Goal: Navigation & Orientation: Go to known website

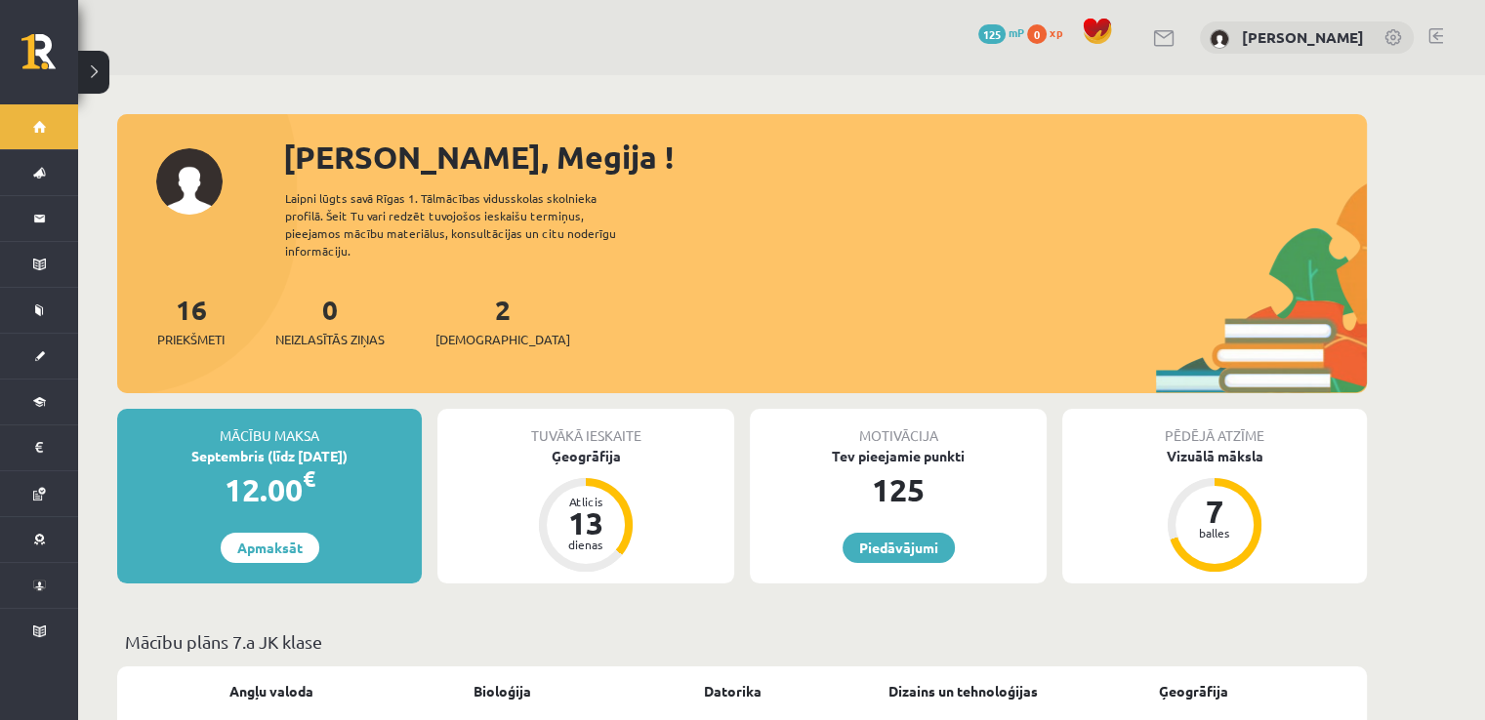
click at [1048, 33] on link "0 xp" at bounding box center [1049, 32] width 45 height 16
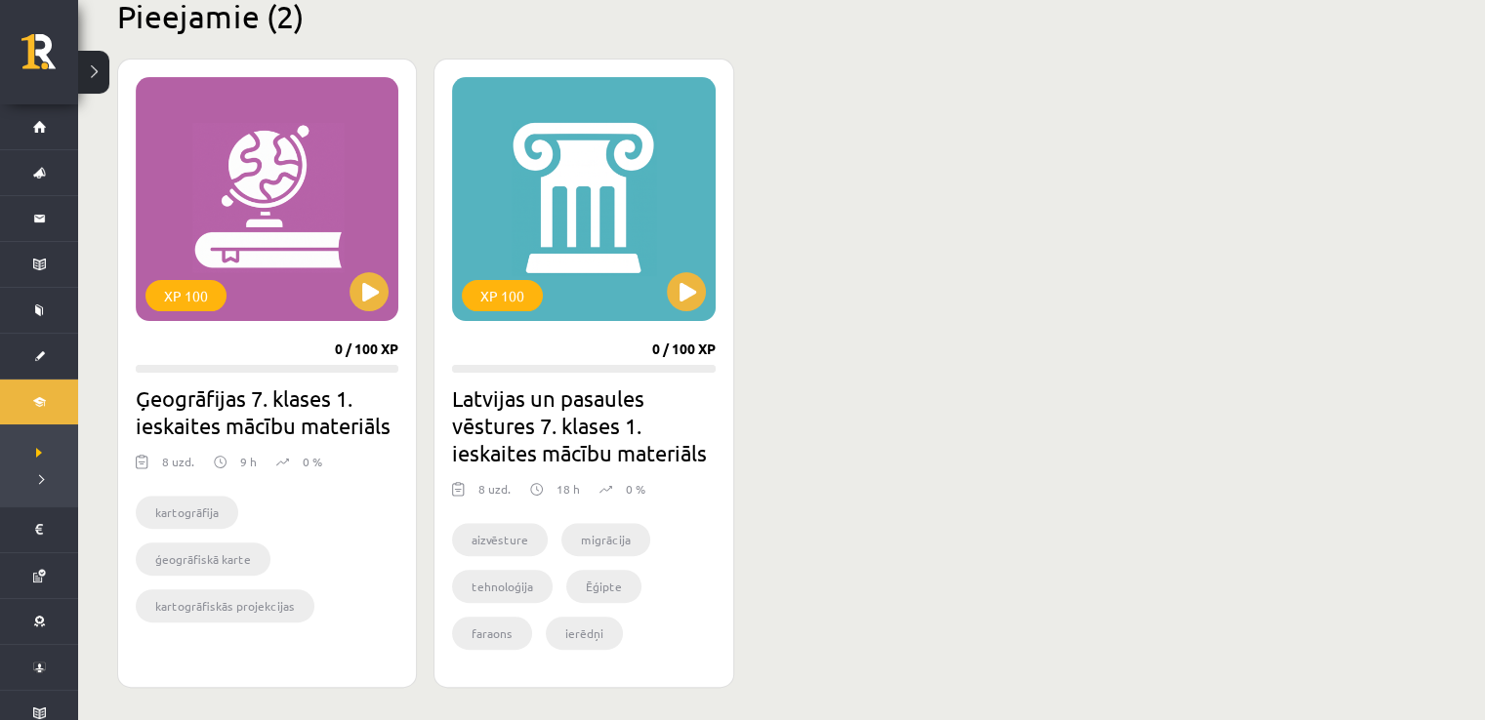
scroll to position [519, 0]
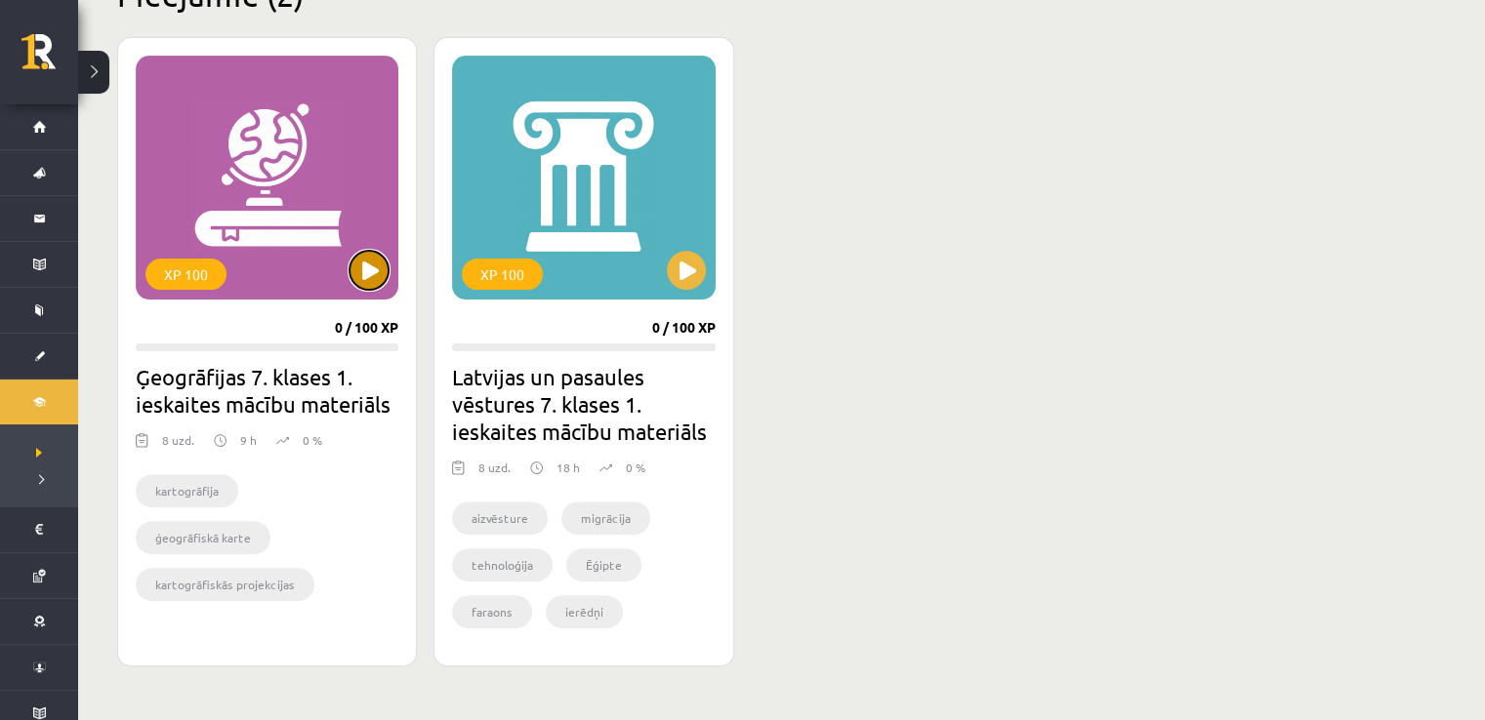
click at [364, 274] on button at bounding box center [368, 270] width 39 height 39
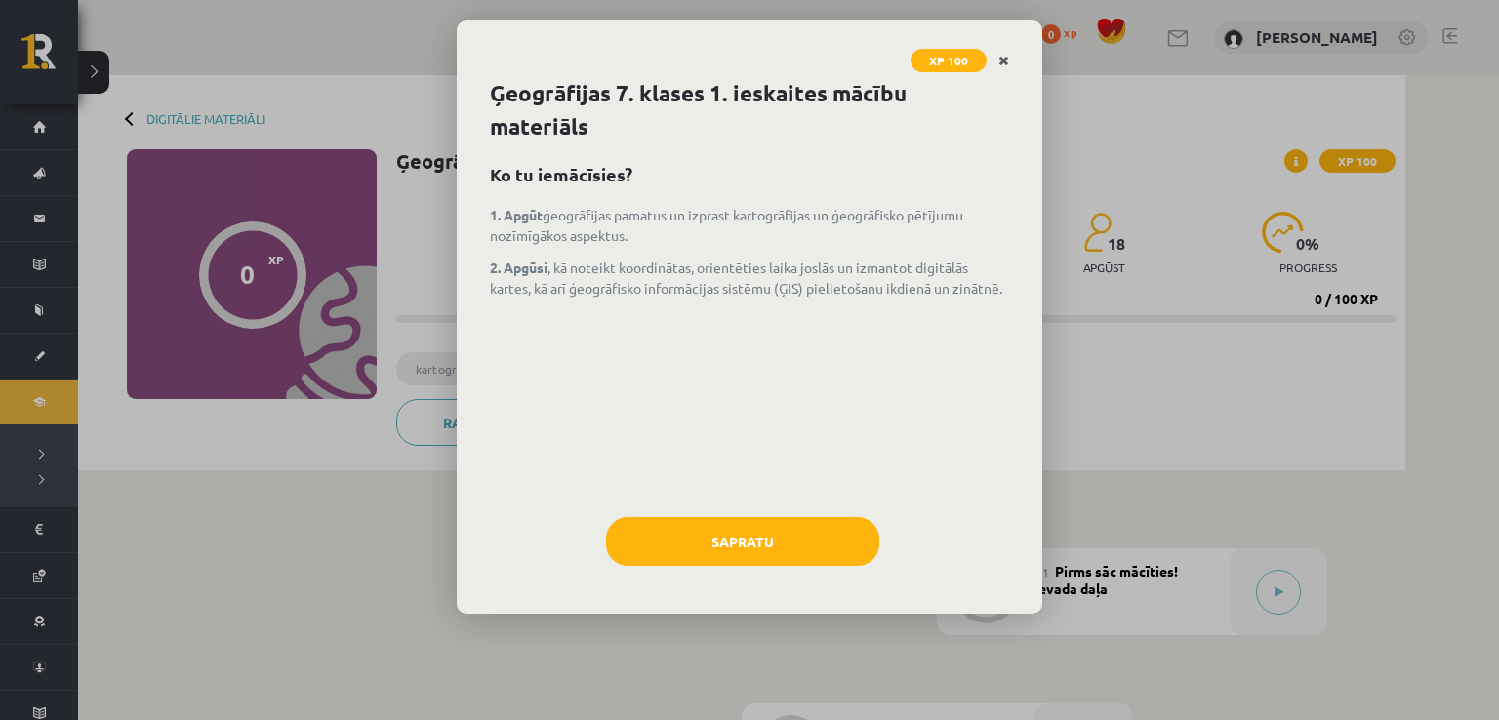
click at [1002, 62] on icon "Close" at bounding box center [1004, 62] width 11 height 14
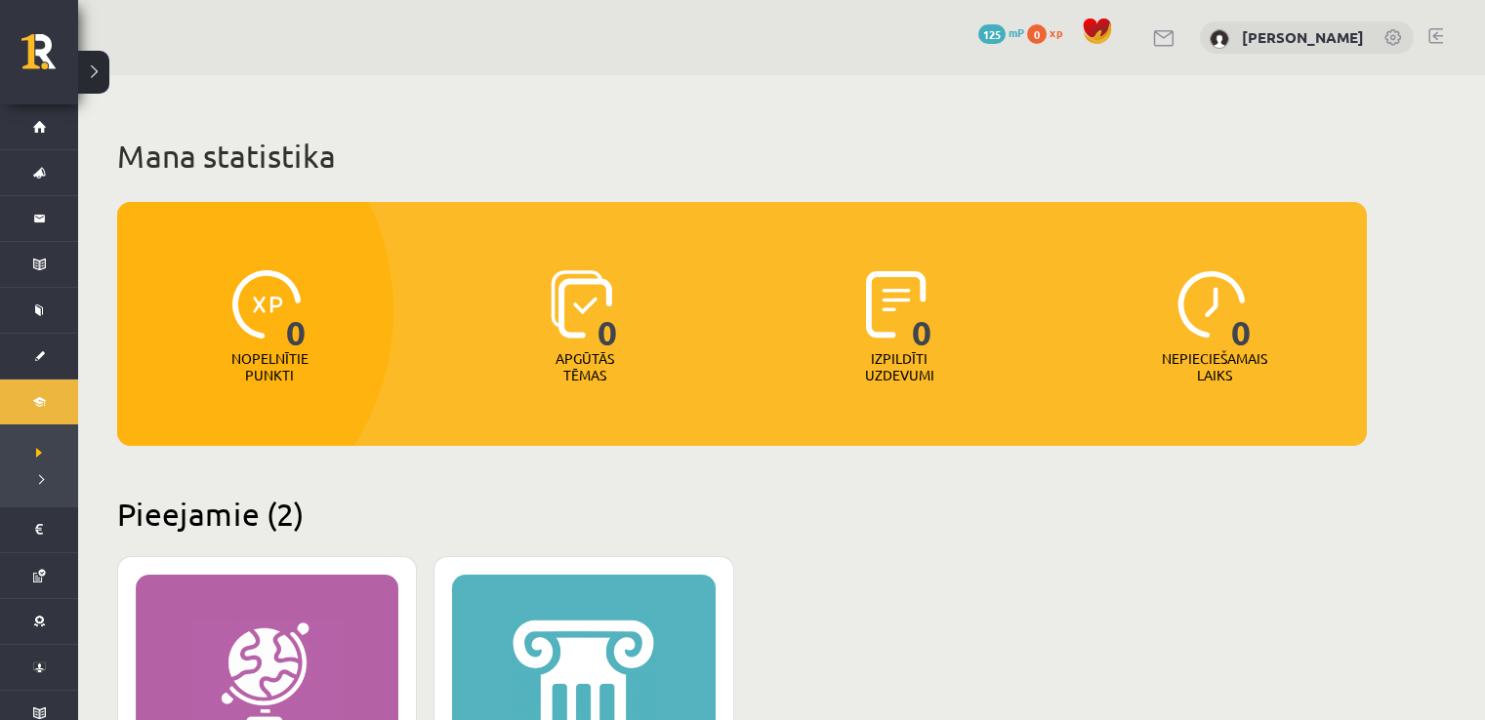
scroll to position [519, 0]
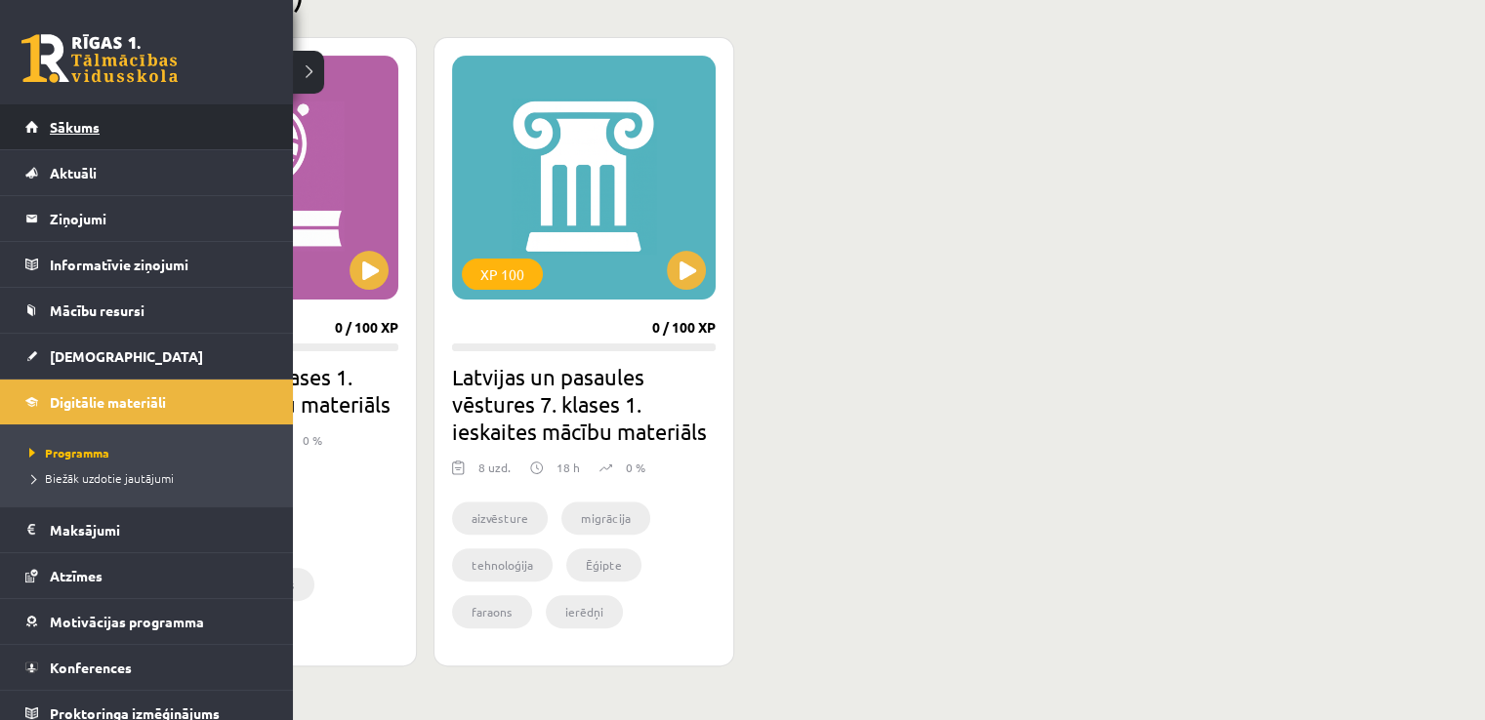
click at [36, 130] on link "Sākums" at bounding box center [146, 126] width 243 height 45
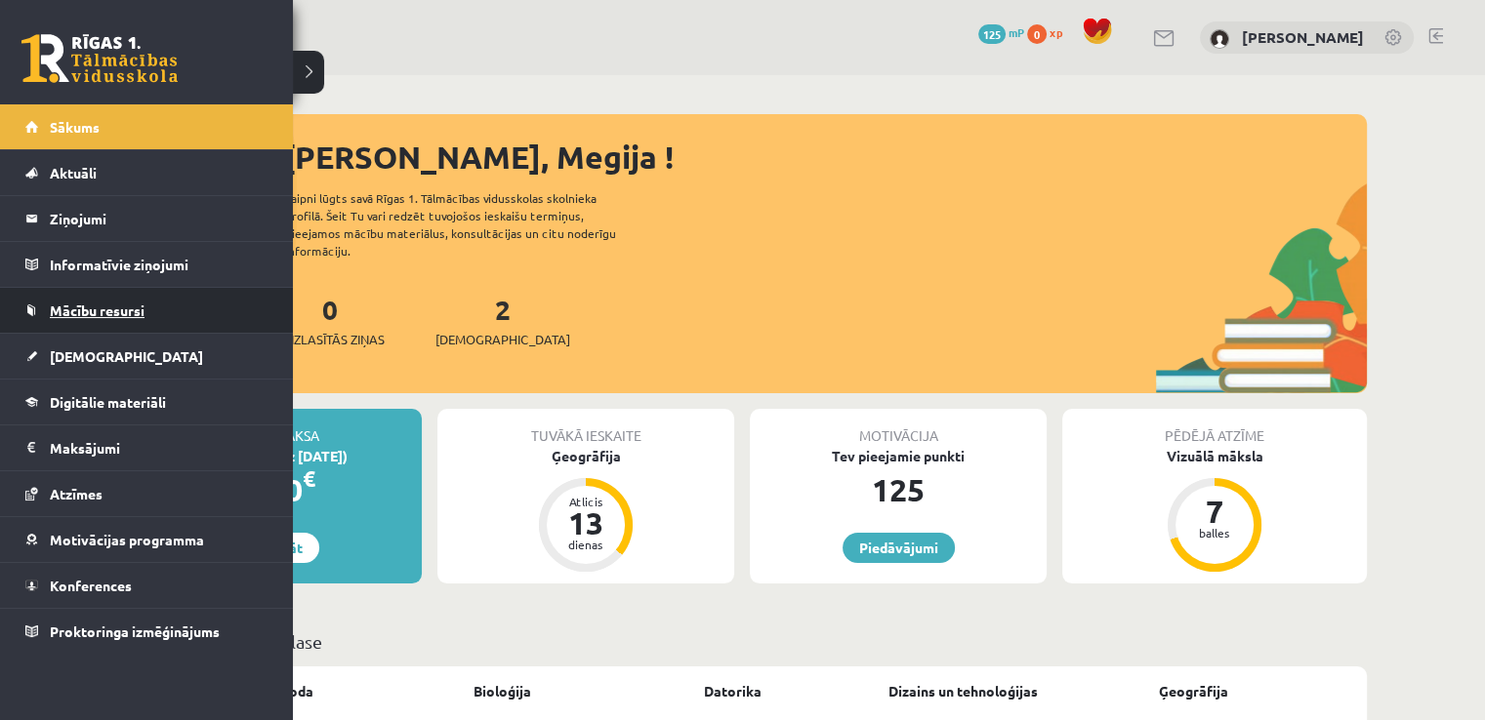
click at [84, 321] on link "Mācību resursi" at bounding box center [146, 310] width 243 height 45
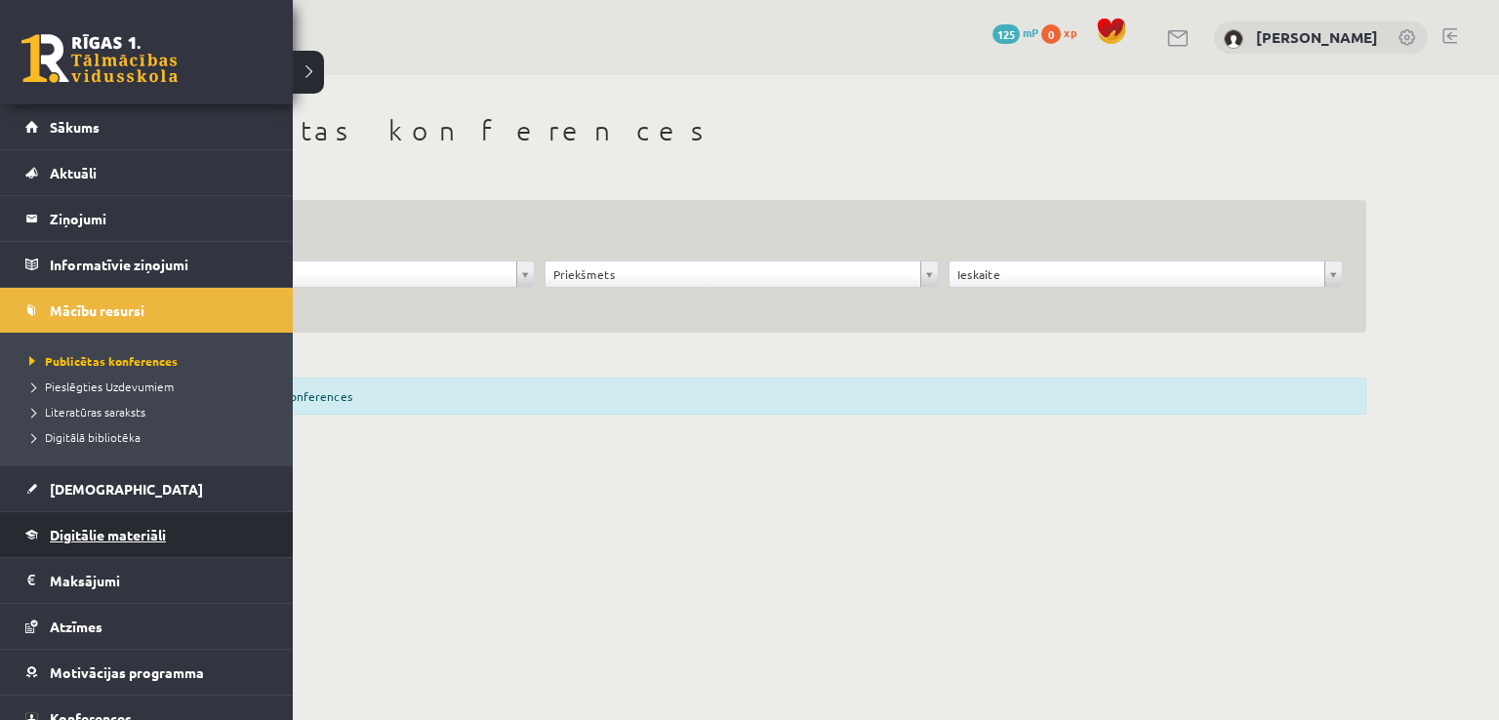
click at [85, 519] on link "Digitālie materiāli" at bounding box center [146, 534] width 243 height 45
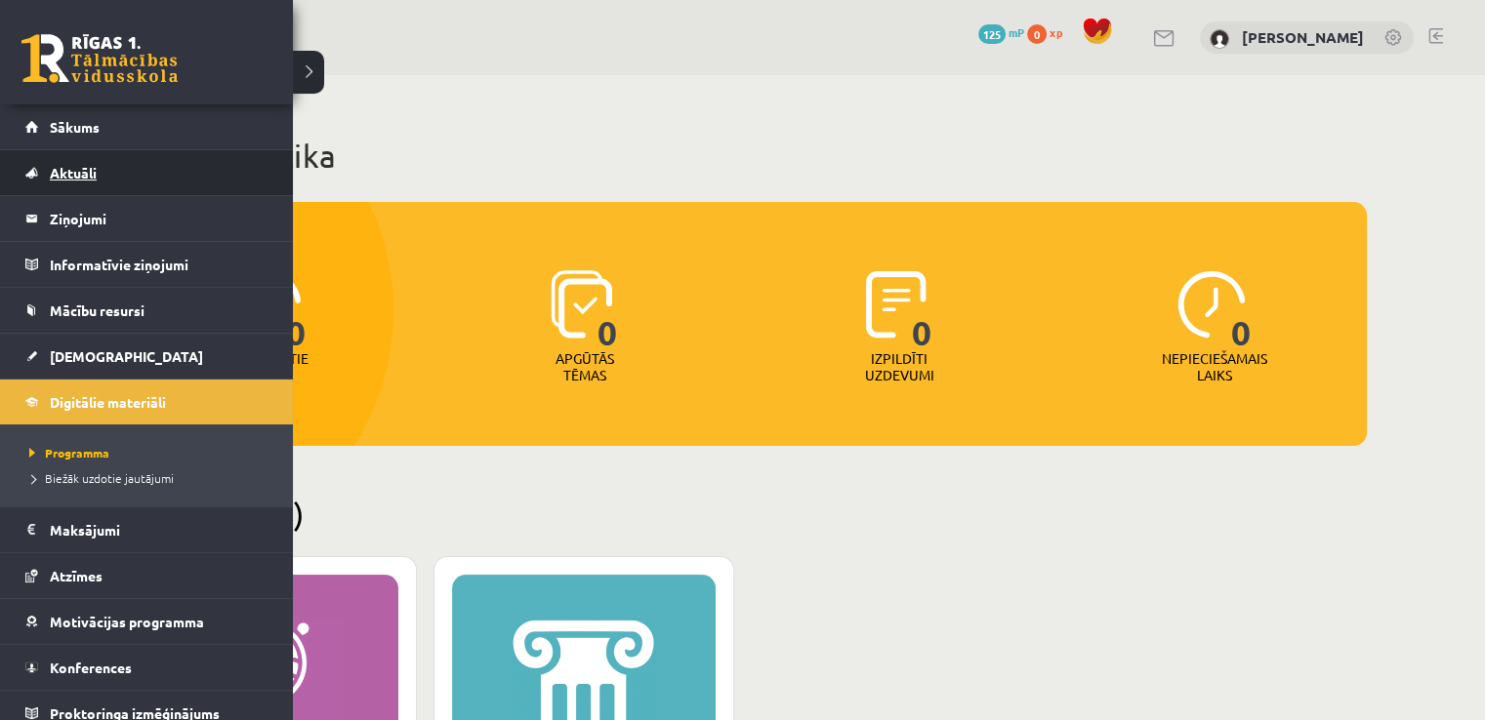
click at [90, 170] on span "Aktuāli" at bounding box center [73, 173] width 47 height 18
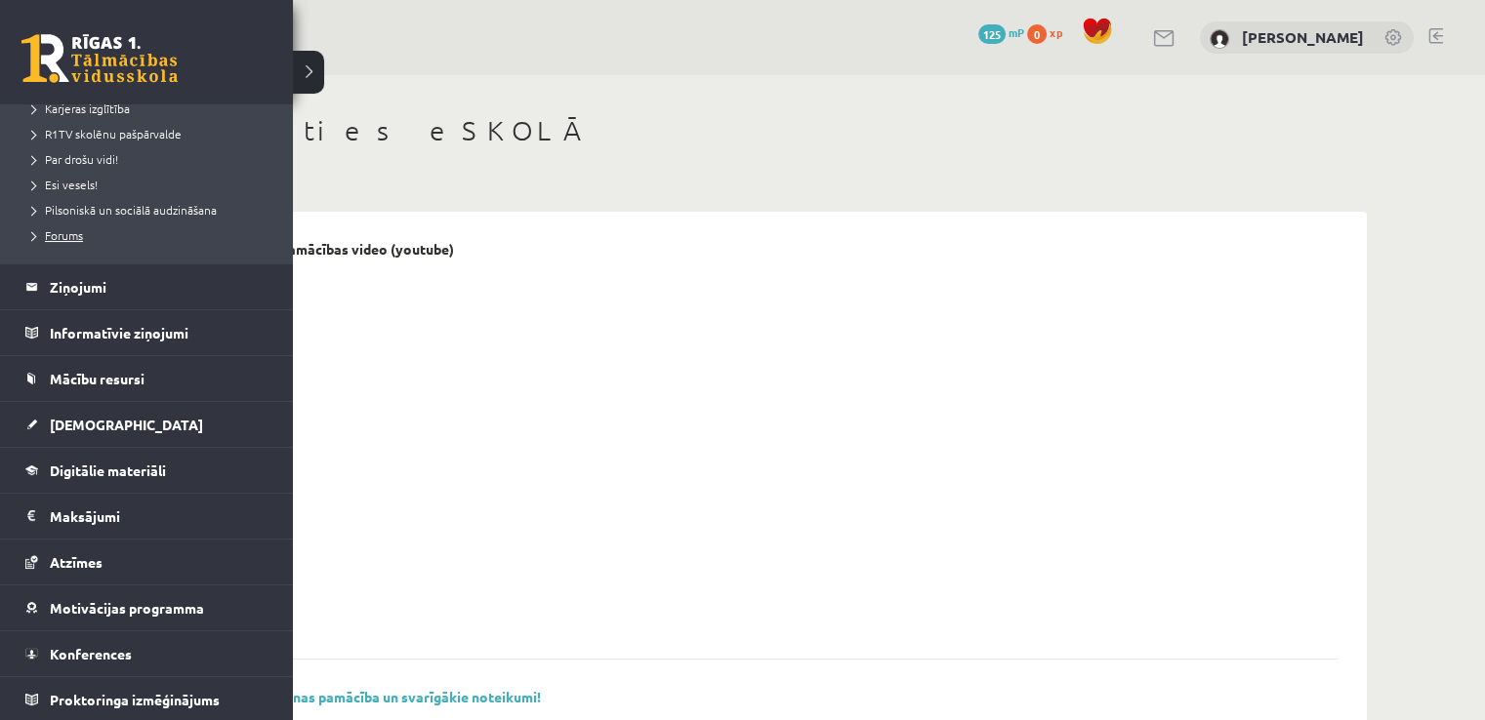
scroll to position [368, 0]
click at [85, 559] on span "Atzīmes" at bounding box center [76, 563] width 53 height 18
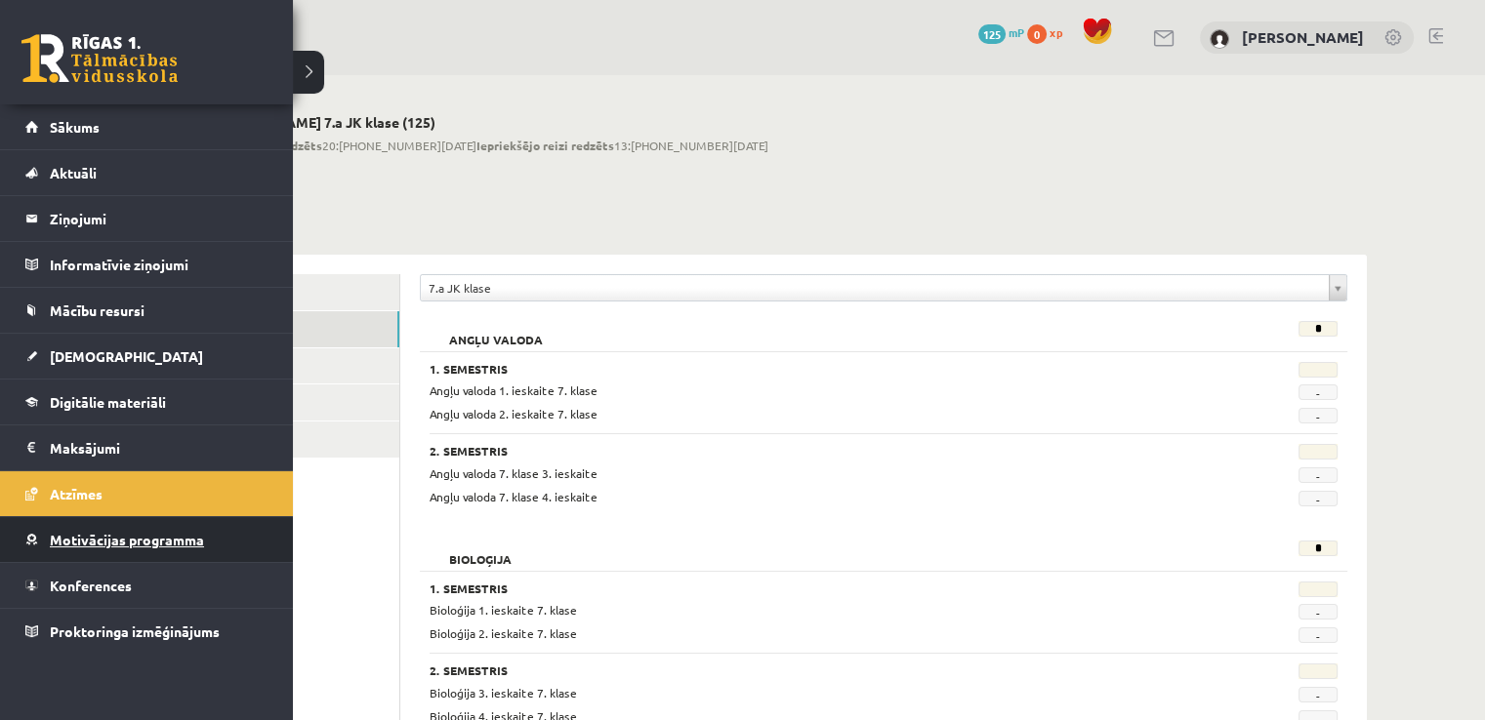
click at [91, 540] on span "Motivācijas programma" at bounding box center [127, 540] width 154 height 18
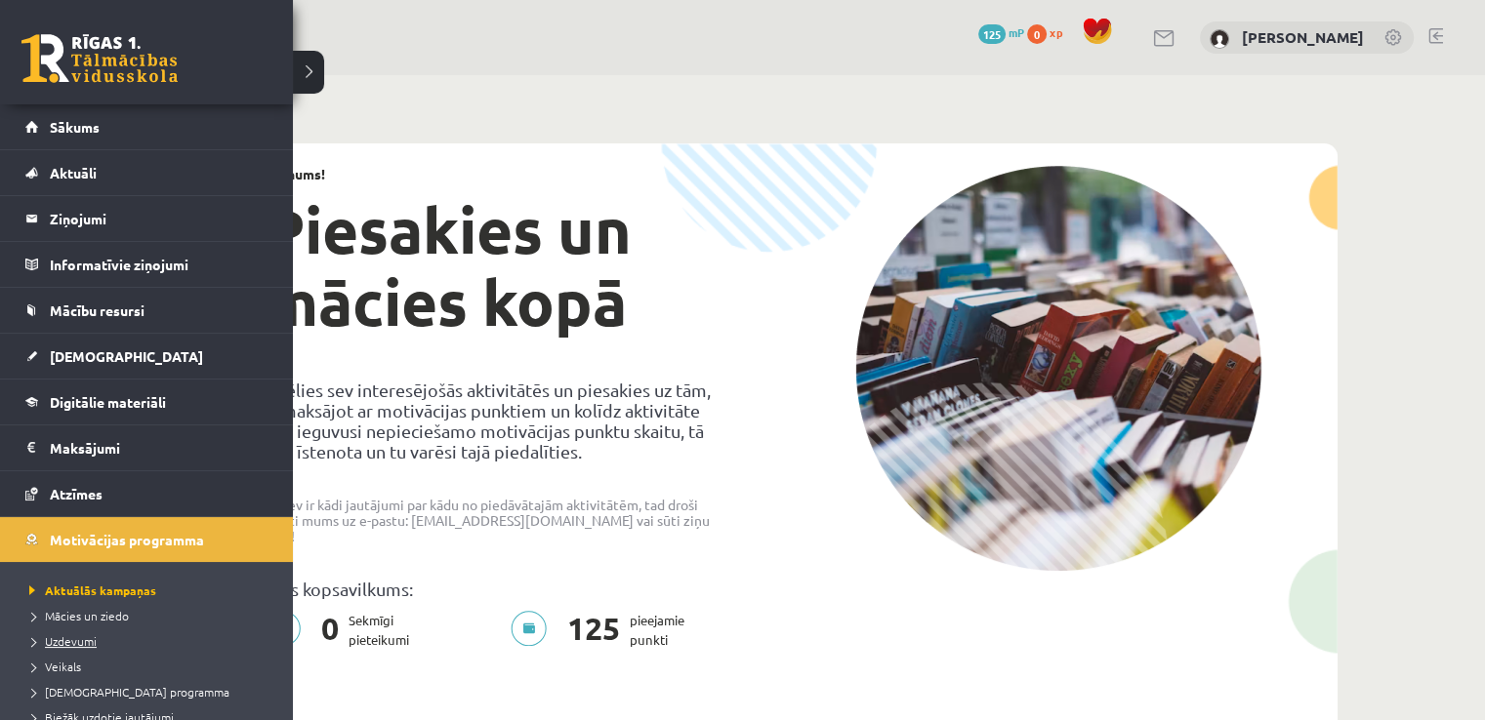
click at [84, 634] on span "Uzdevumi" at bounding box center [60, 642] width 72 height 16
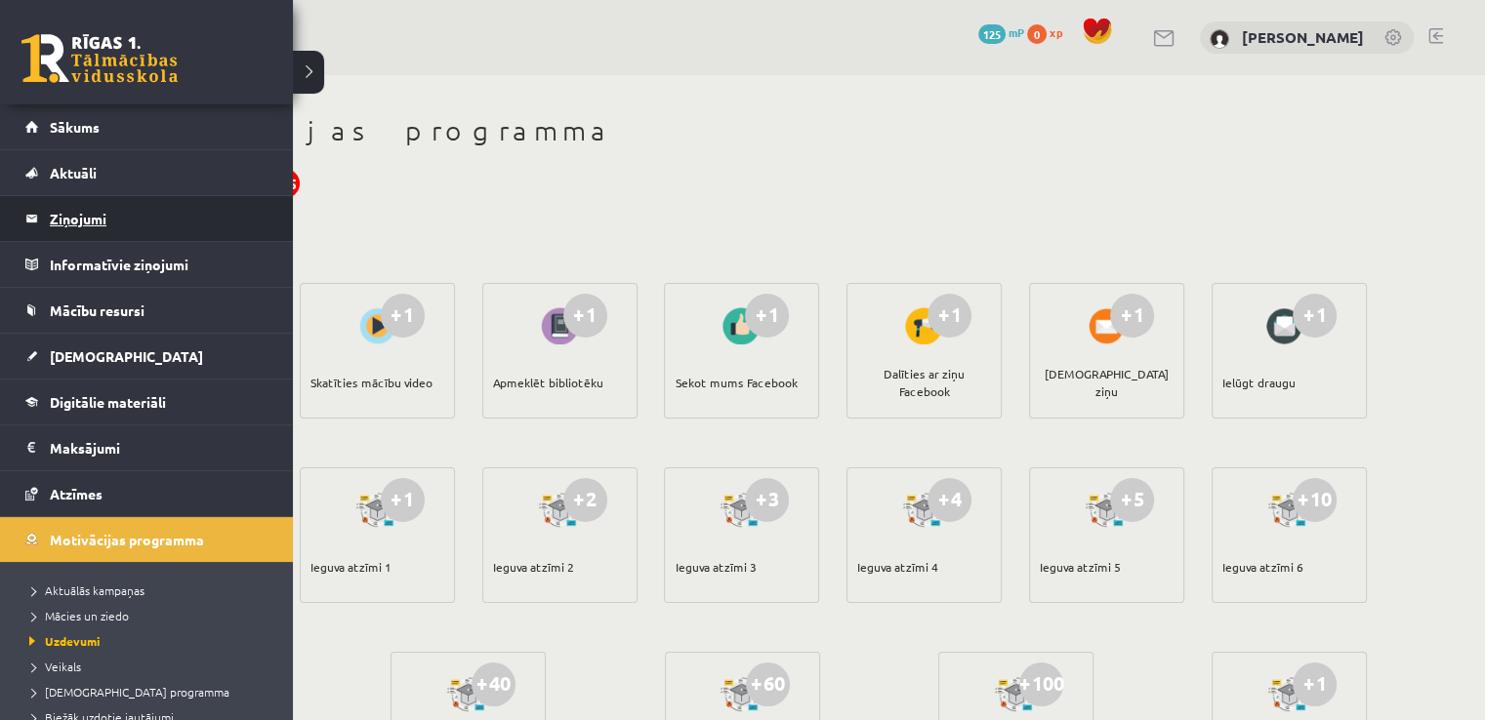
click at [92, 222] on legend "Ziņojumi 0" at bounding box center [159, 218] width 219 height 45
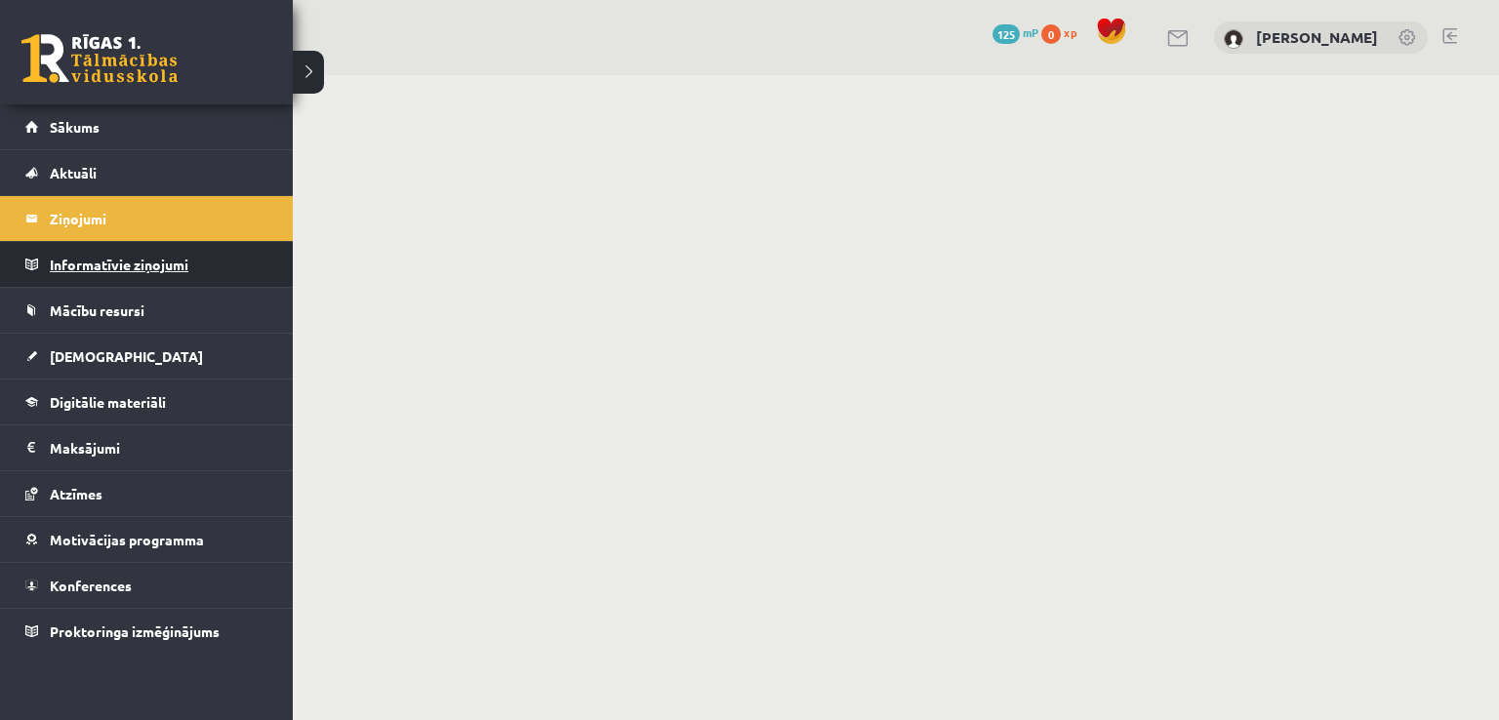
click at [65, 257] on legend "Informatīvie ziņojumi 0" at bounding box center [159, 264] width 219 height 45
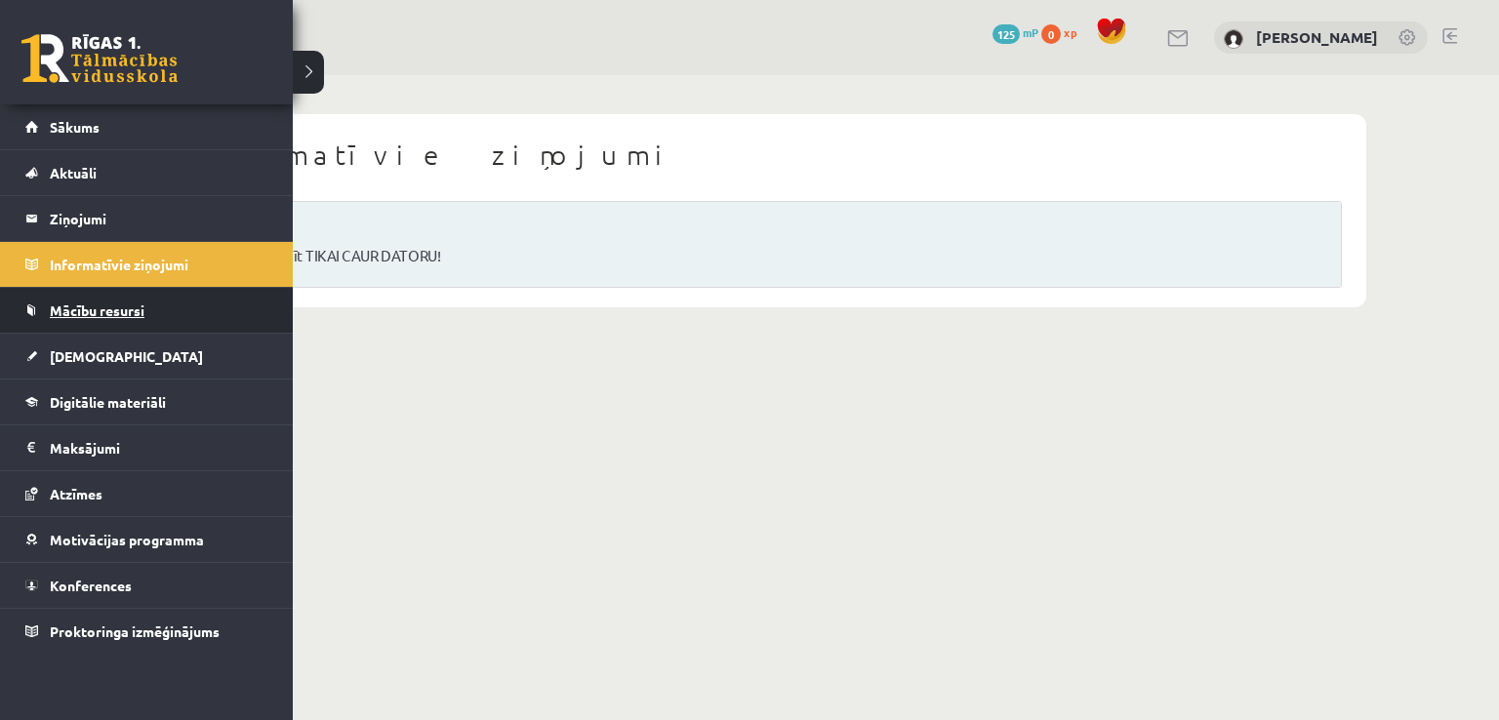
click at [78, 313] on span "Mācību resursi" at bounding box center [97, 311] width 95 height 18
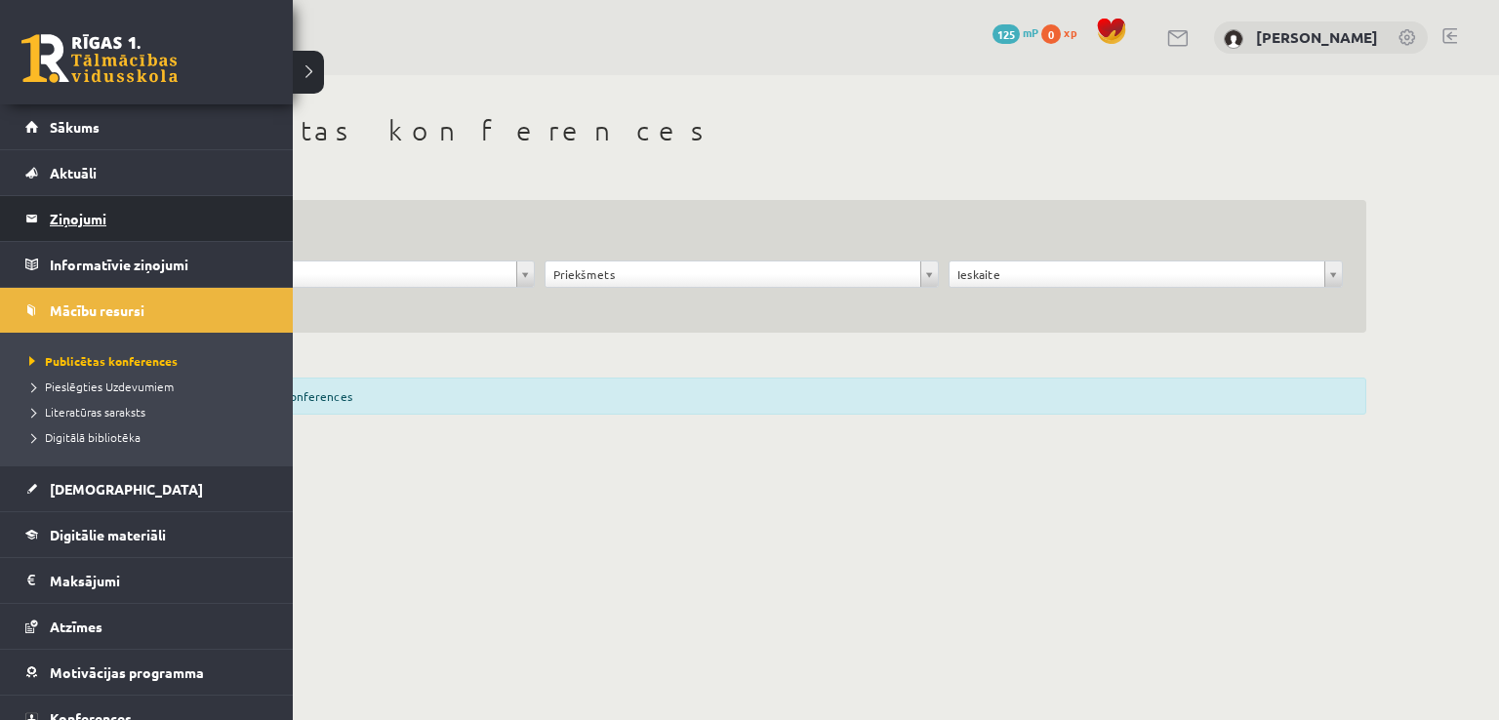
click at [96, 206] on legend "Ziņojumi 0" at bounding box center [159, 218] width 219 height 45
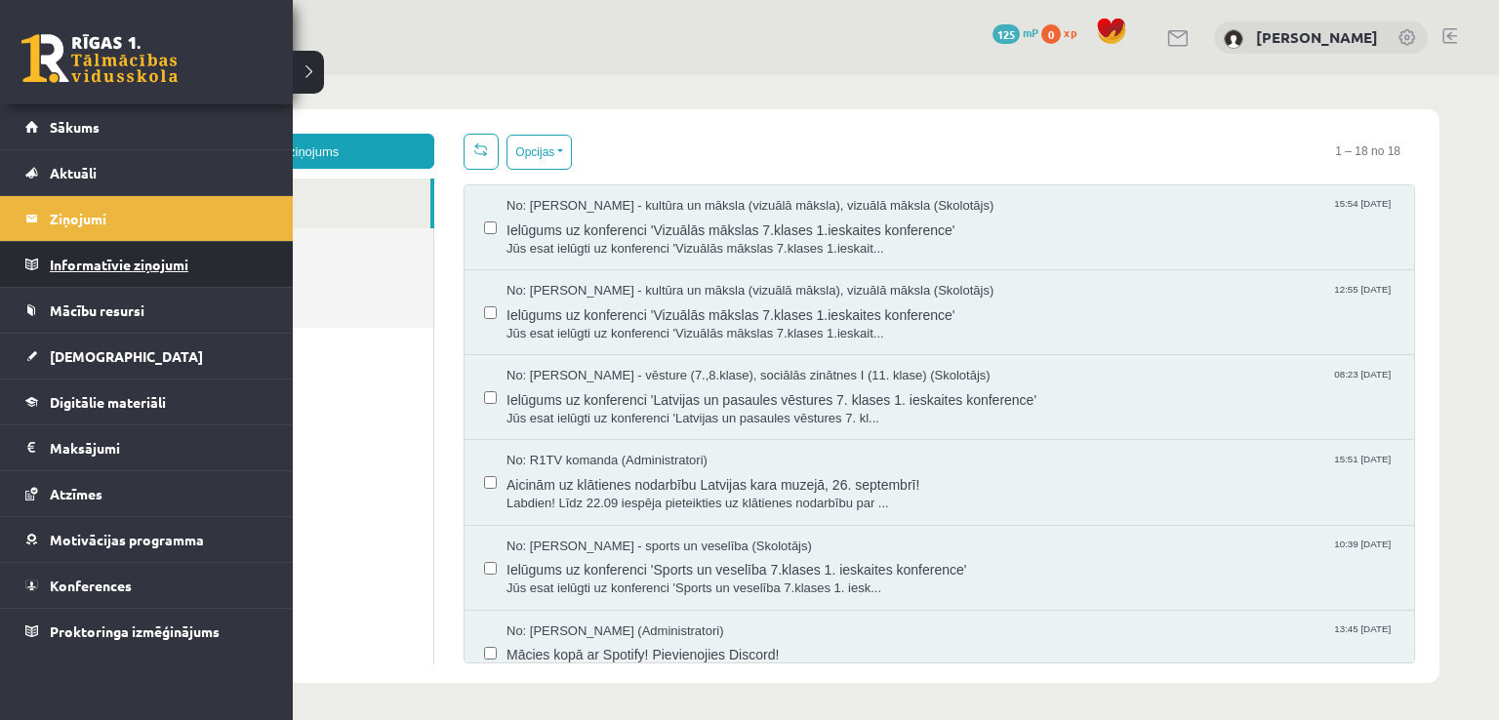
click at [91, 266] on legend "Informatīvie ziņojumi 0" at bounding box center [159, 264] width 219 height 45
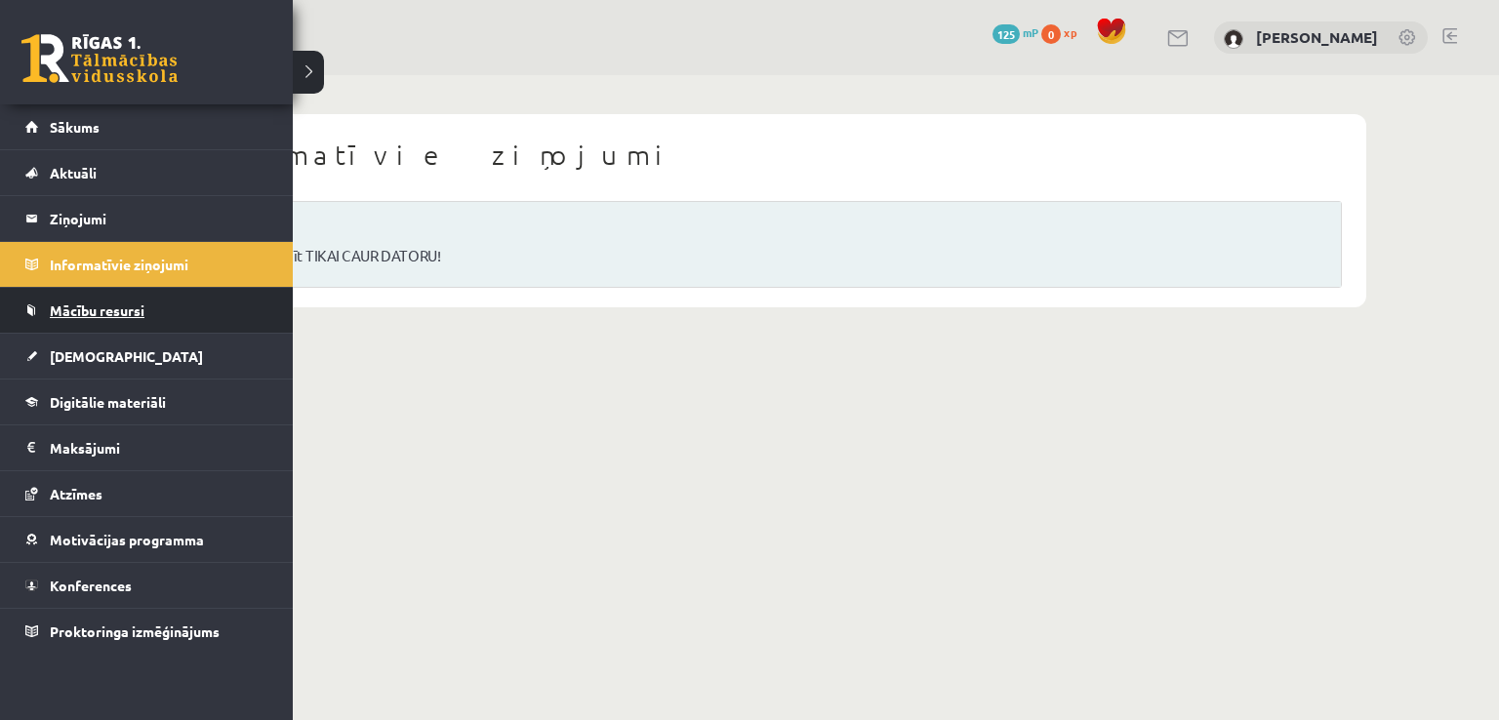
click at [66, 309] on span "Mācību resursi" at bounding box center [97, 311] width 95 height 18
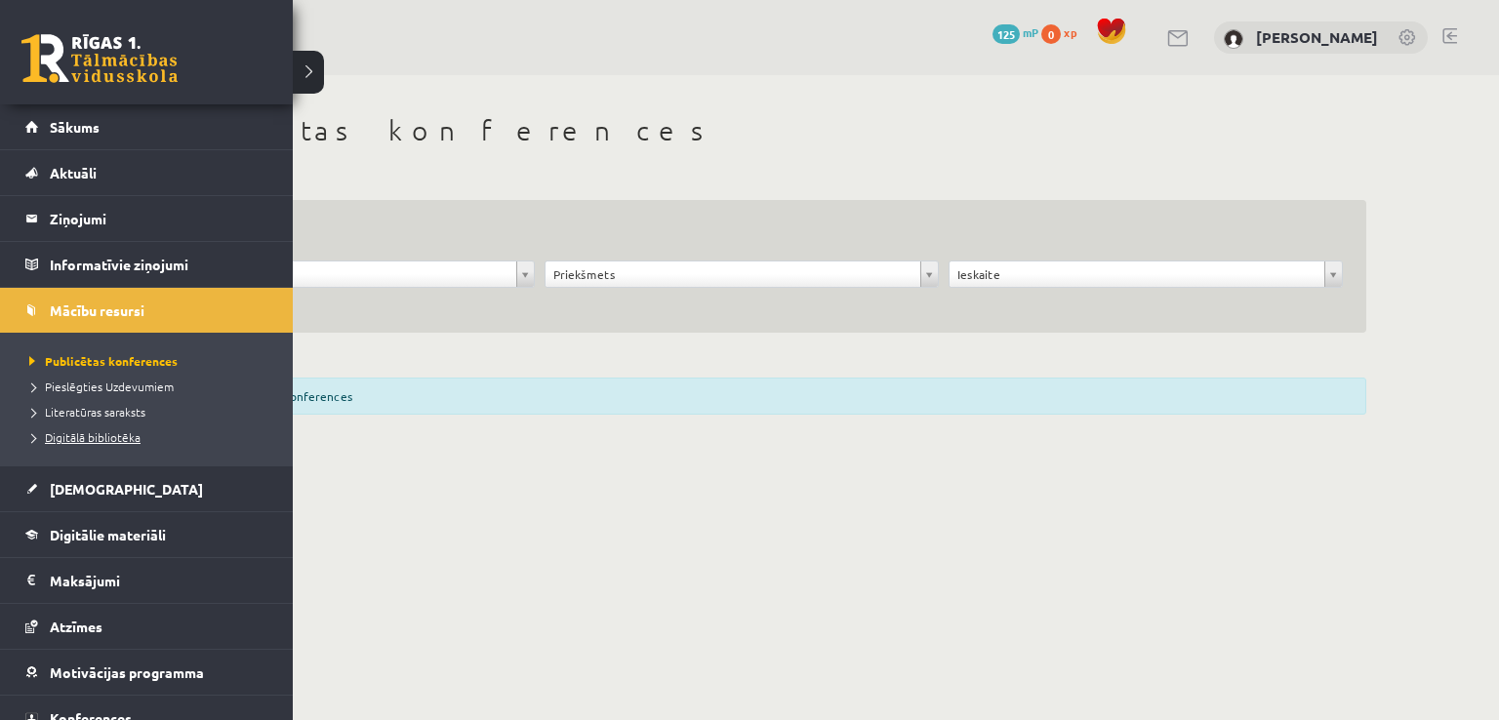
click at [81, 434] on span "Digitālā bibliotēka" at bounding box center [82, 438] width 116 height 16
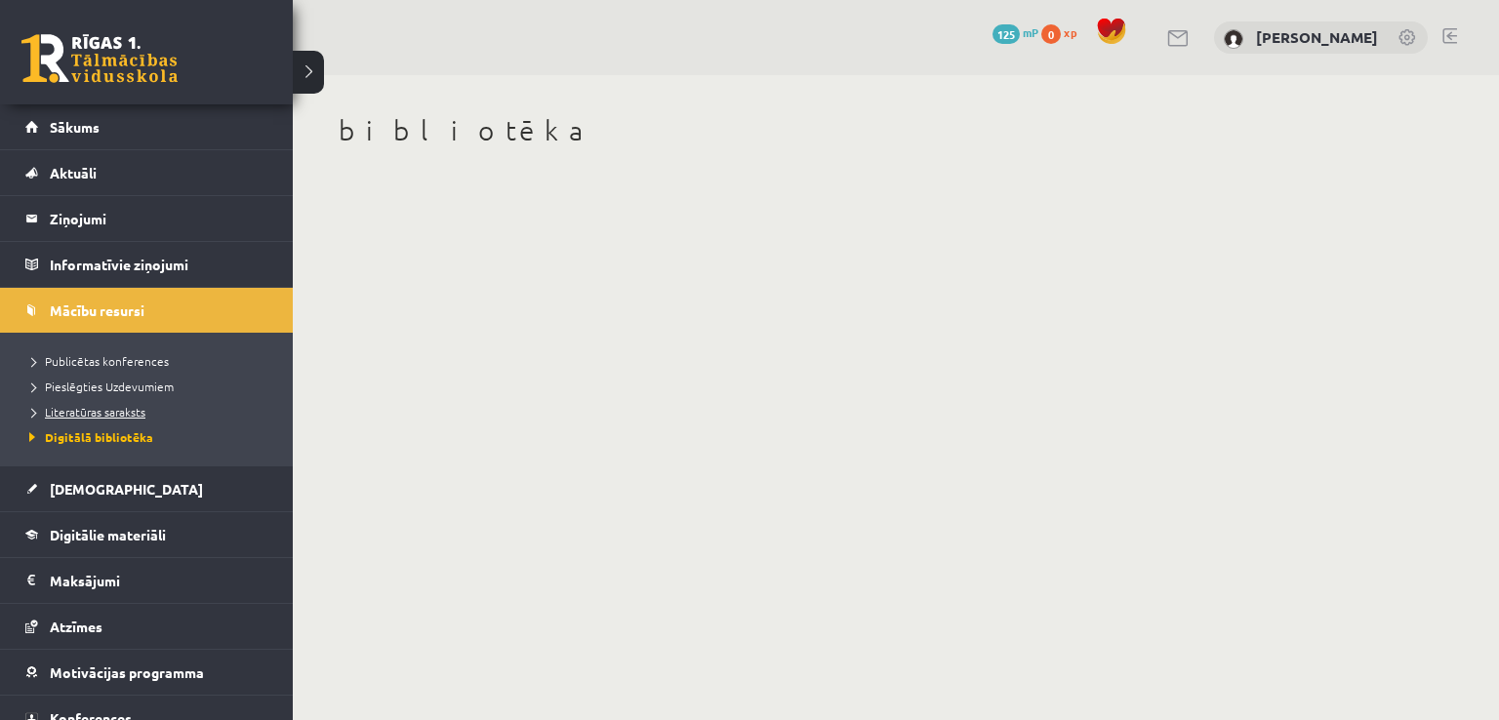
click at [85, 404] on span "Literatūras saraksts" at bounding box center [84, 412] width 121 height 16
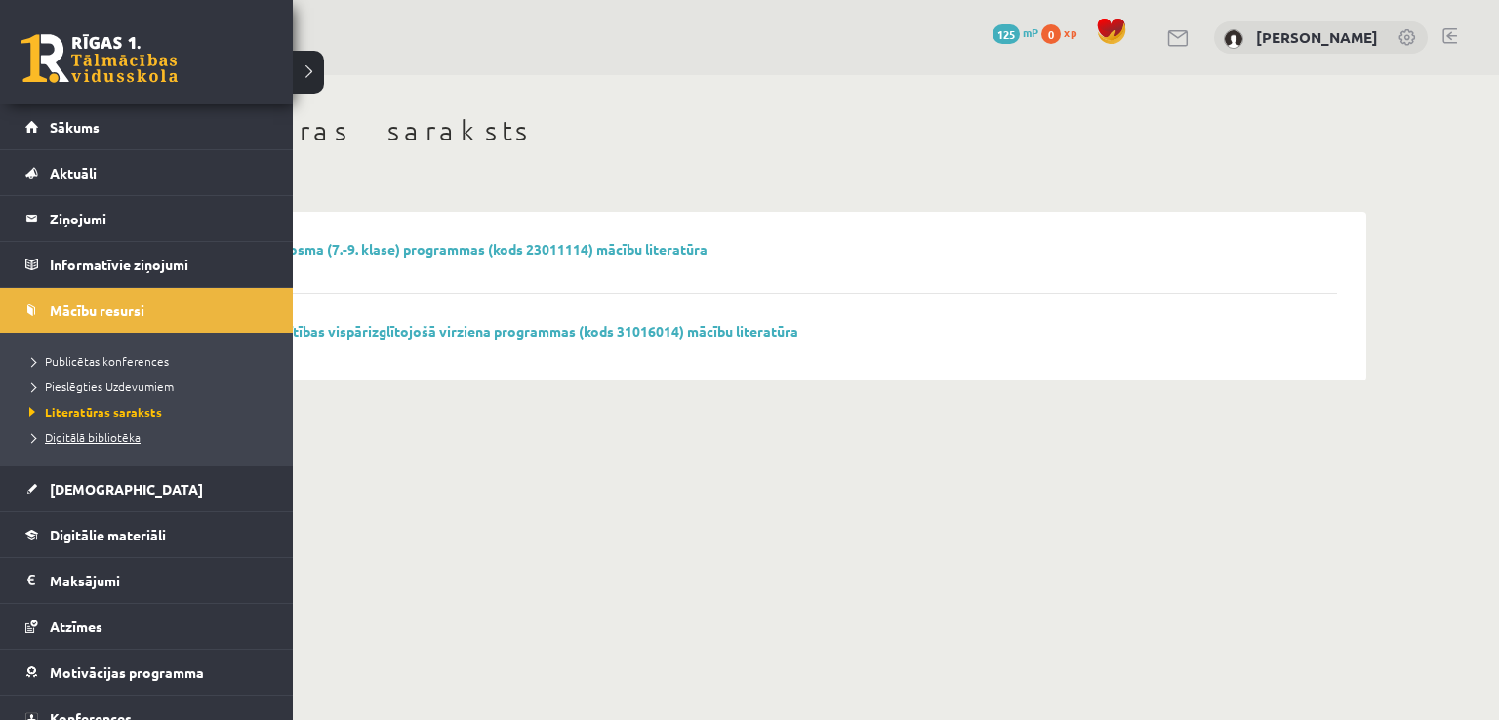
click at [71, 436] on span "Digitālā bibliotēka" at bounding box center [82, 438] width 116 height 16
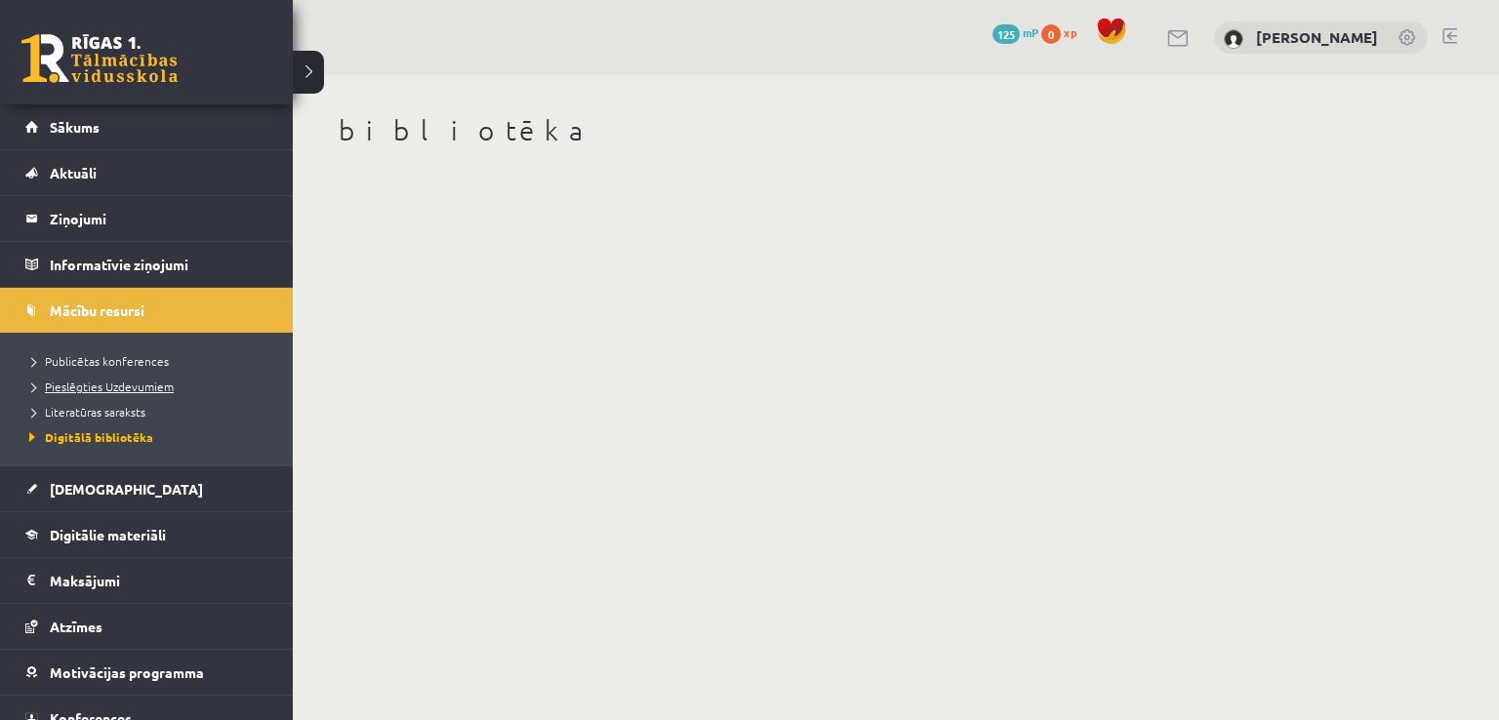
click at [90, 387] on span "Pieslēgties Uzdevumiem" at bounding box center [98, 387] width 149 height 16
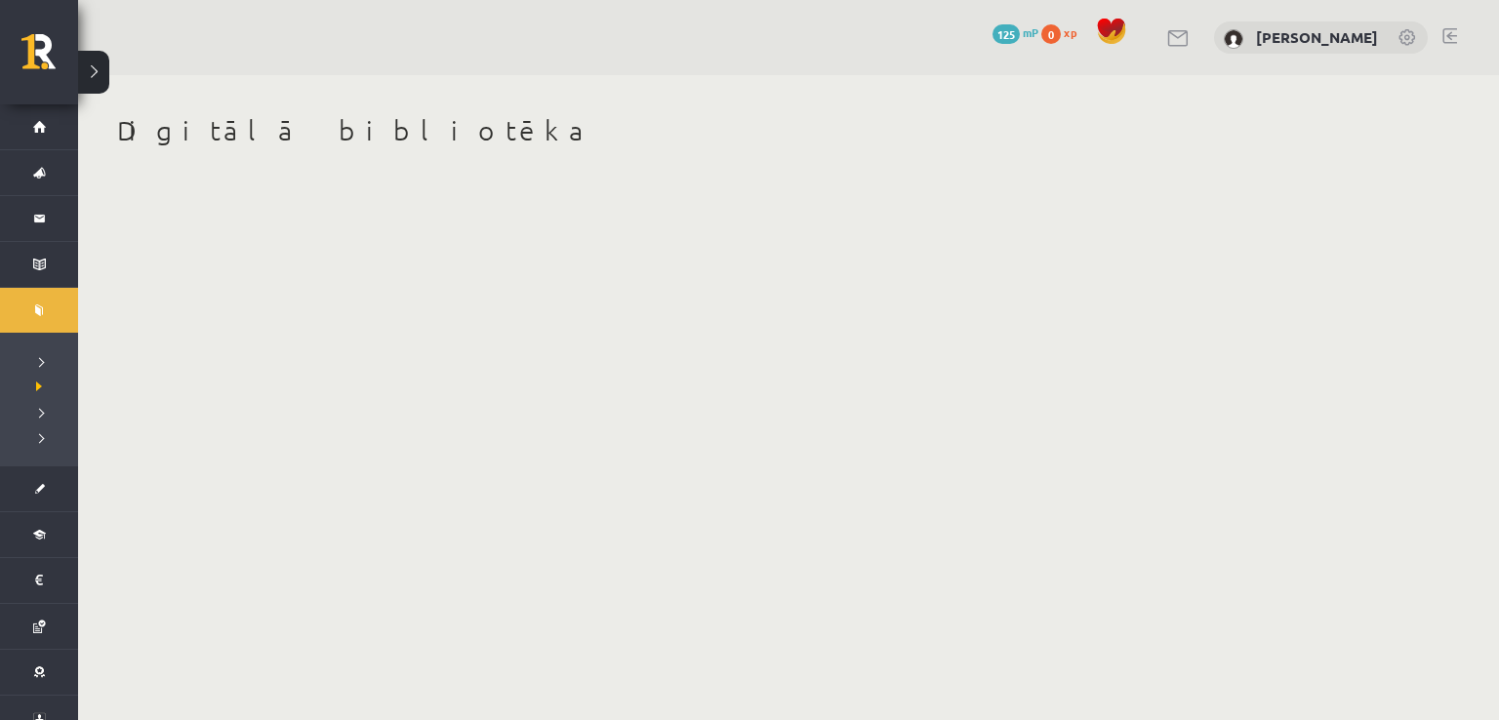
click at [1450, 33] on link at bounding box center [1450, 36] width 15 height 16
